Goal: Task Accomplishment & Management: Complete application form

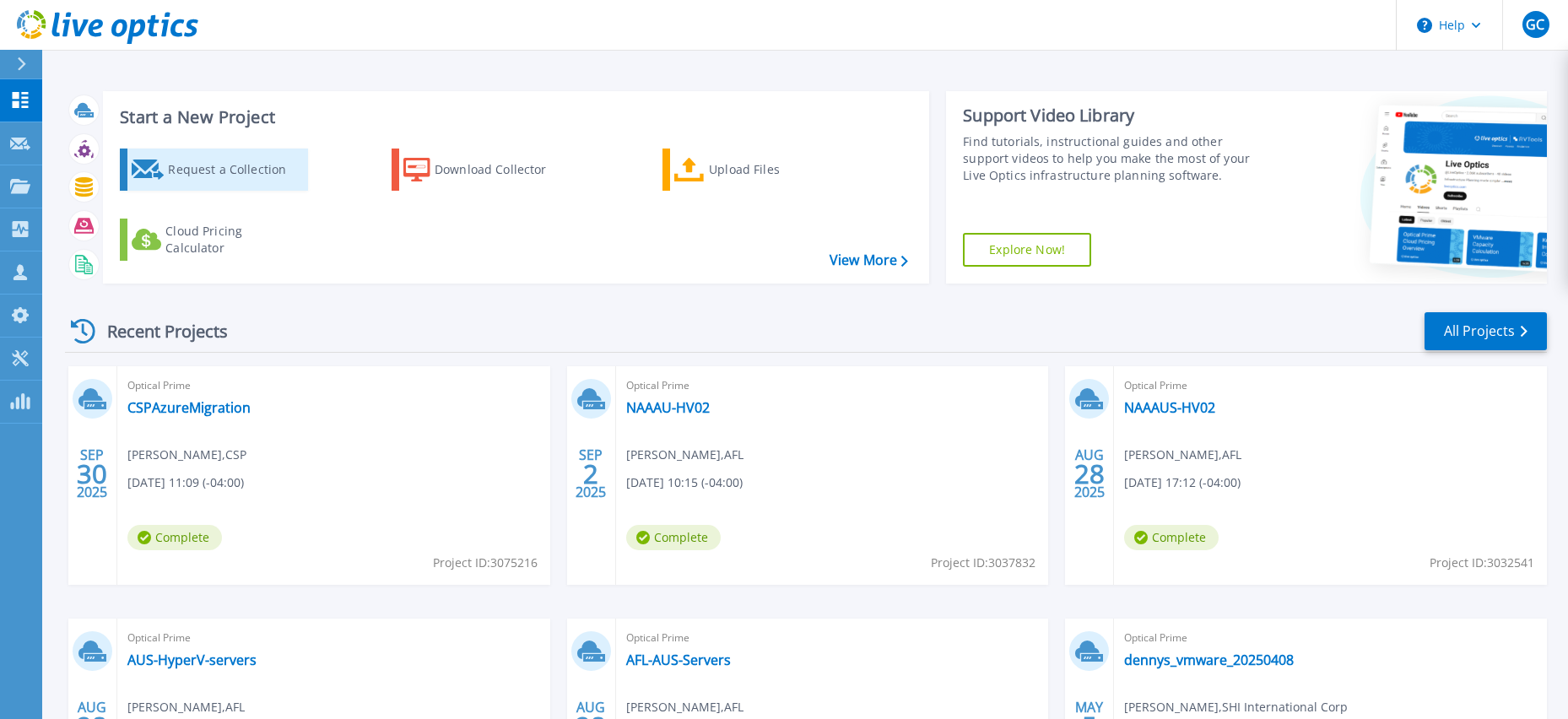
click at [248, 162] on div "Request a Collection" at bounding box center [235, 169] width 135 height 34
click at [183, 149] on link "Request a Collection" at bounding box center [213, 169] width 188 height 42
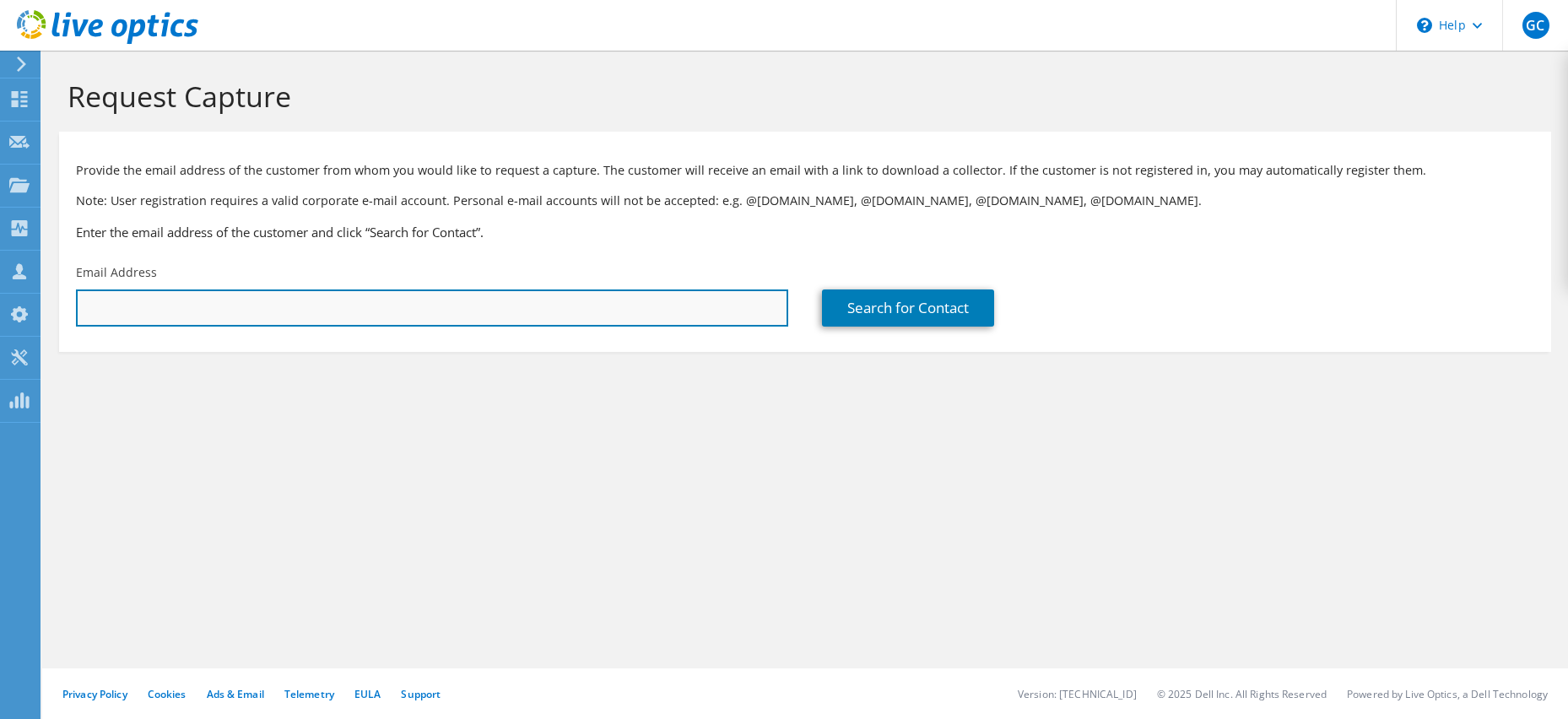
click at [252, 317] on input "text" at bounding box center [432, 308] width 713 height 37
drag, startPoint x: 259, startPoint y: 314, endPoint x: -14, endPoint y: 304, distance: 273.2
click at [0, 304] on html "GC Channel Partner Garrett Cook garrett_cook@shi.com SHI International Corp My …" at bounding box center [784, 360] width 1568 height 719
type input "barry.sherman@thecsp.com"
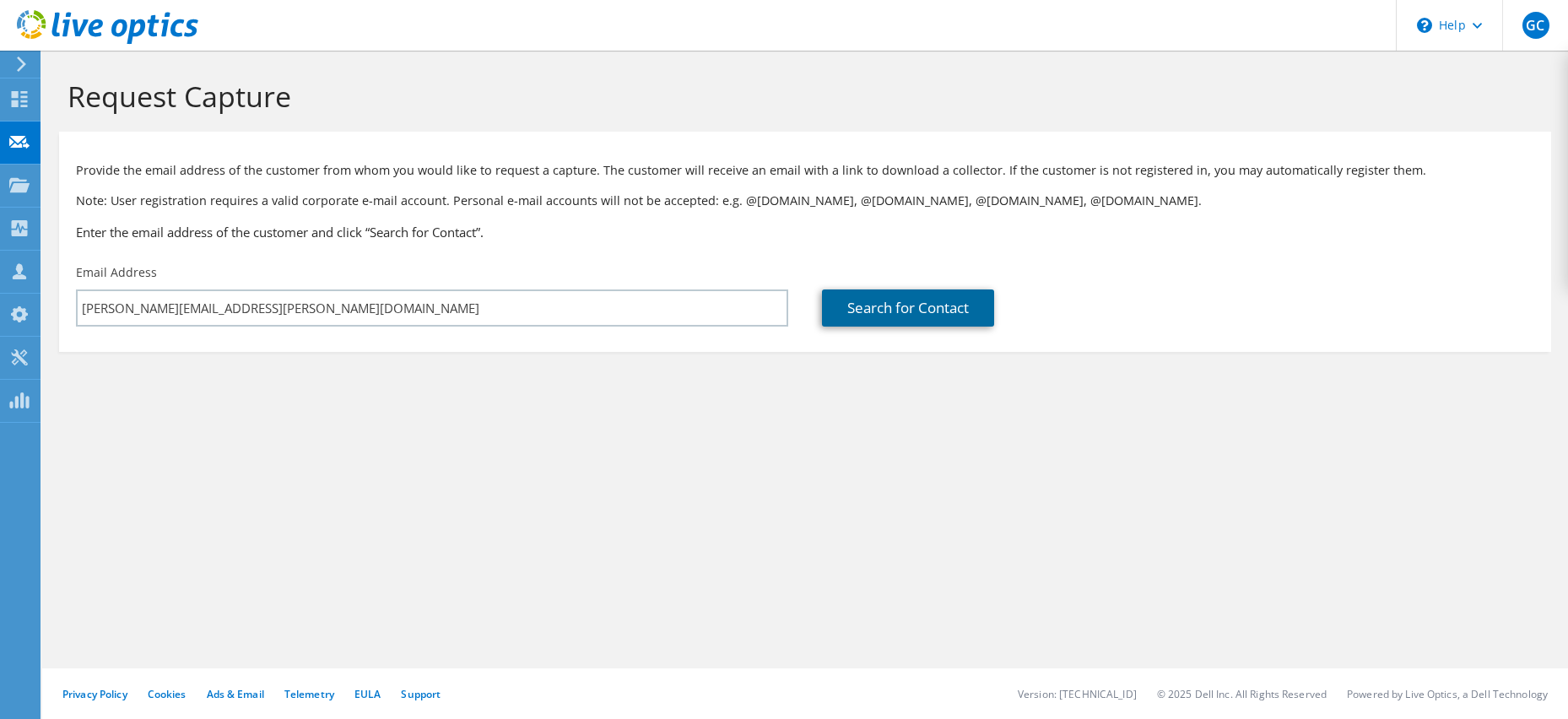
click at [955, 304] on link "Search for Contact" at bounding box center [908, 308] width 172 height 37
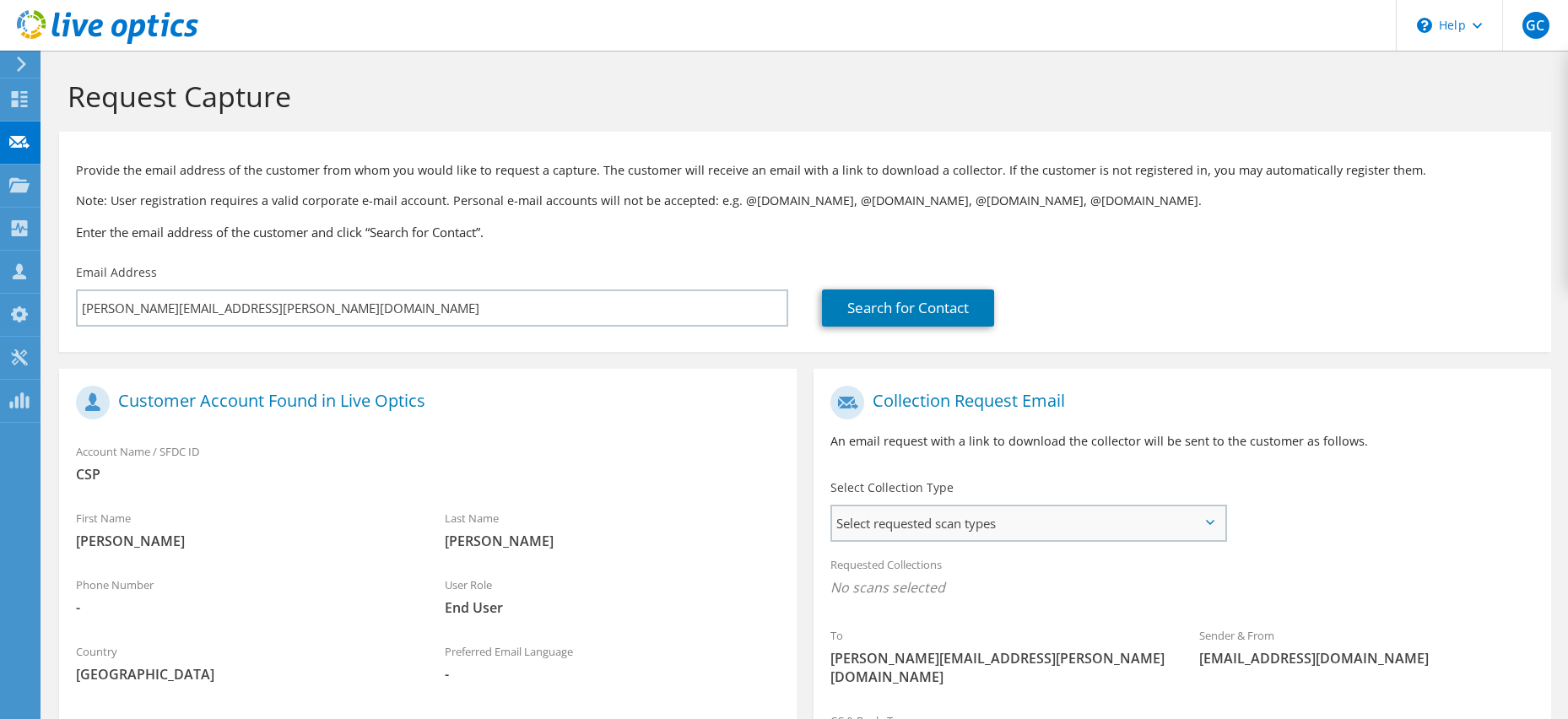
click at [1008, 531] on span "Select requested scan types" at bounding box center [1028, 523] width 392 height 34
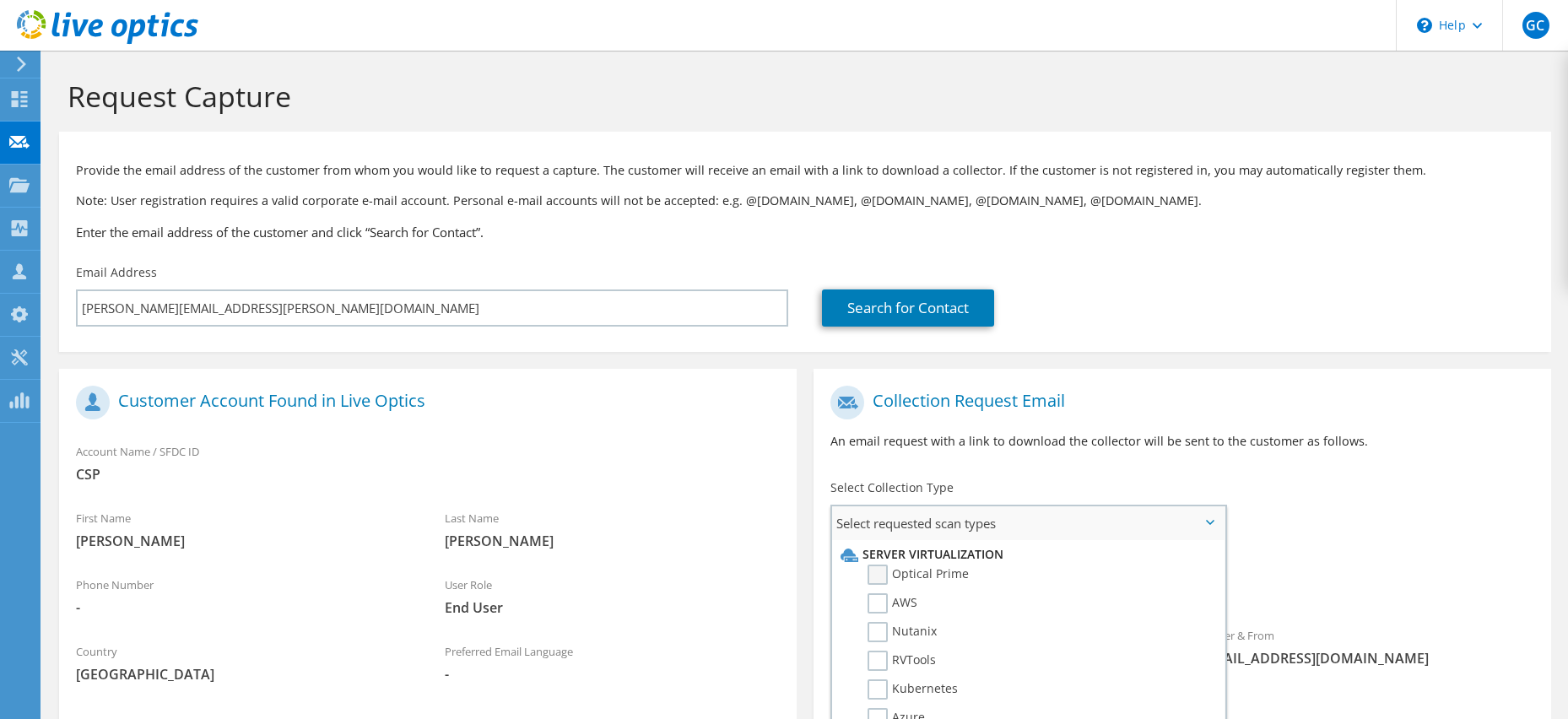
click at [893, 575] on label "Optical Prime" at bounding box center [918, 575] width 101 height 21
click at [0, 0] on input "Optical Prime" at bounding box center [0, 0] width 0 height 0
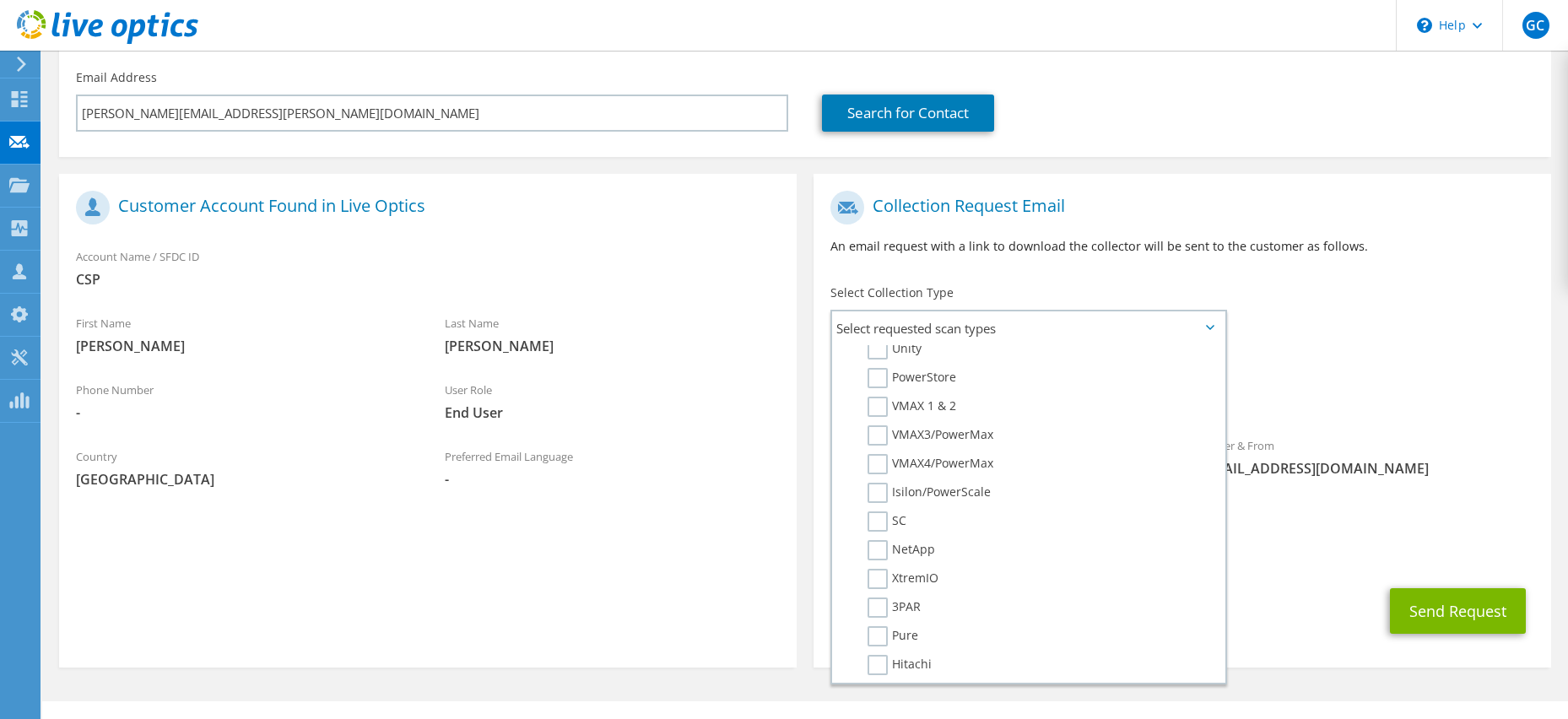
scroll to position [209, 0]
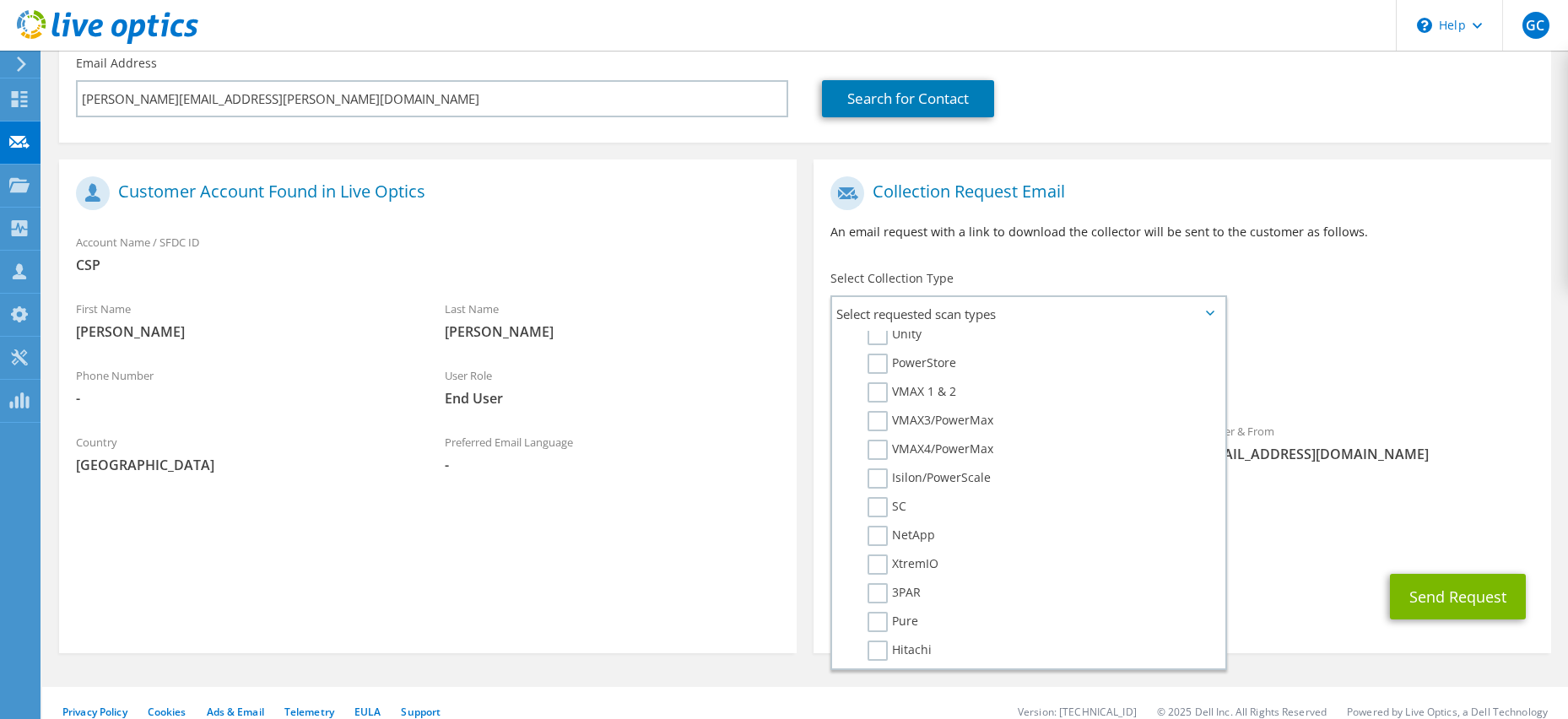
click at [1357, 598] on div "Send Request" at bounding box center [1182, 597] width 738 height 63
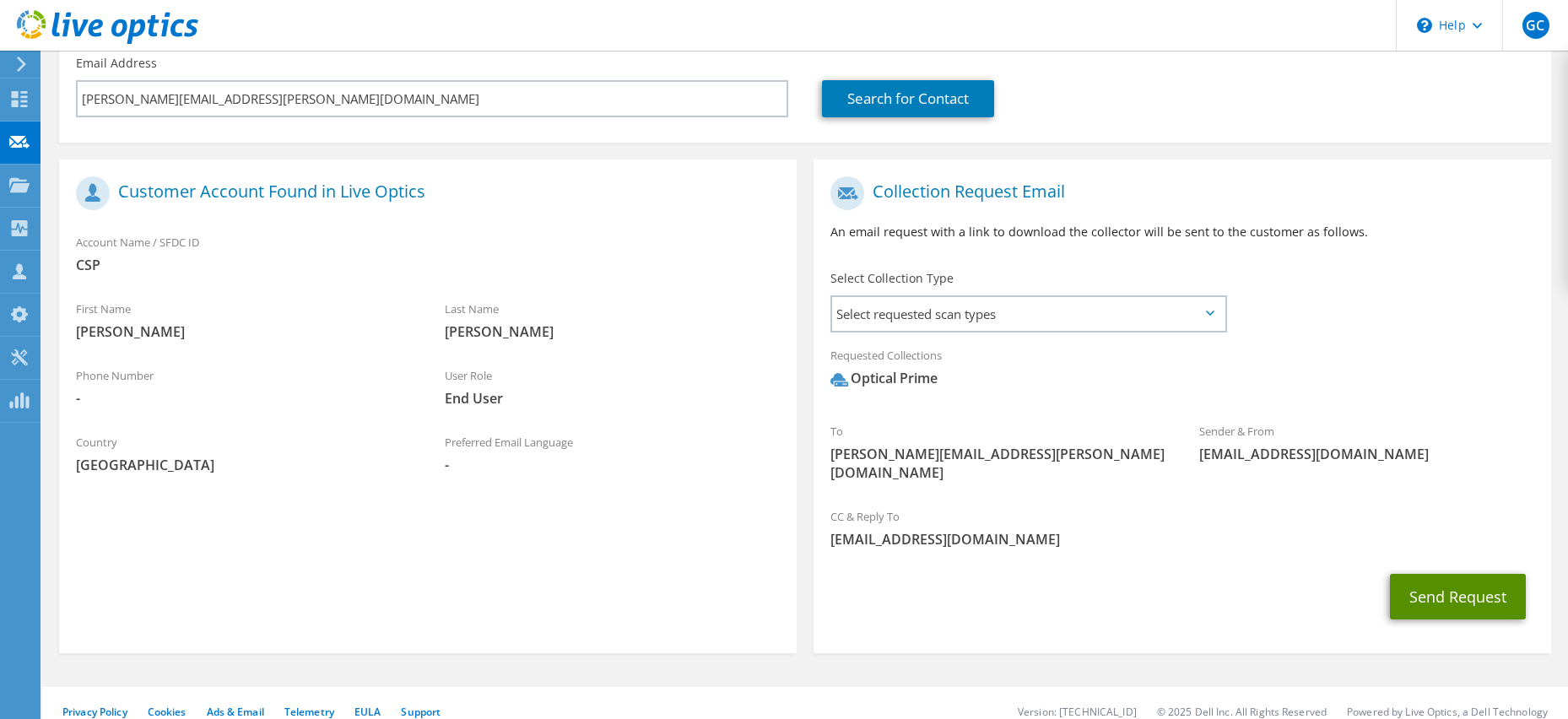
click at [1446, 577] on button "Send Request" at bounding box center [1458, 597] width 136 height 46
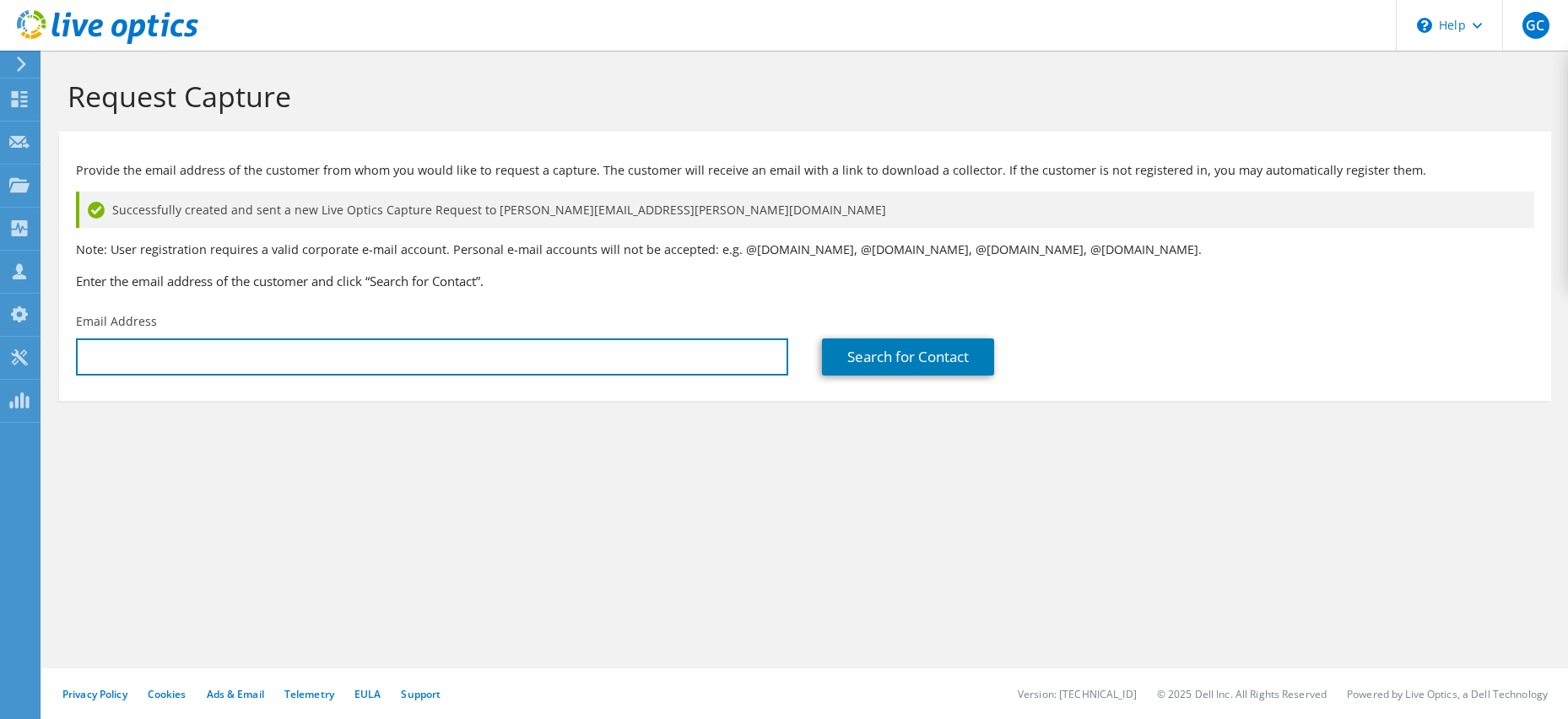
type input "[EMAIL_ADDRESS][DOMAIN_NAME]"
